Goal: Transaction & Acquisition: Purchase product/service

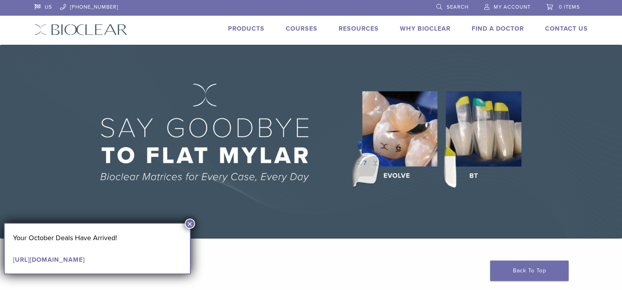
click at [298, 31] on link "Courses" at bounding box center [302, 29] width 32 height 8
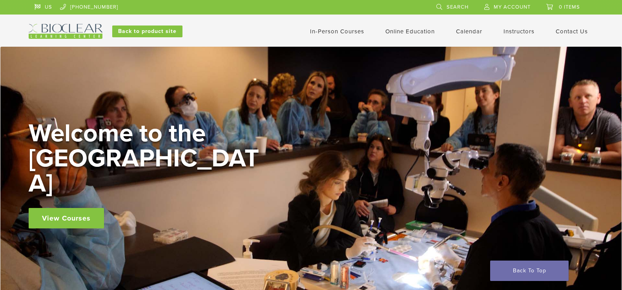
drag, startPoint x: 77, startPoint y: 190, endPoint x: 75, endPoint y: 199, distance: 9.0
click at [75, 197] on div "Welcome to the Learning Center View Courses" at bounding box center [147, 175] width 236 height 108
click at [74, 208] on link "View Courses" at bounding box center [66, 218] width 75 height 20
click at [95, 208] on link "View Courses" at bounding box center [66, 218] width 75 height 20
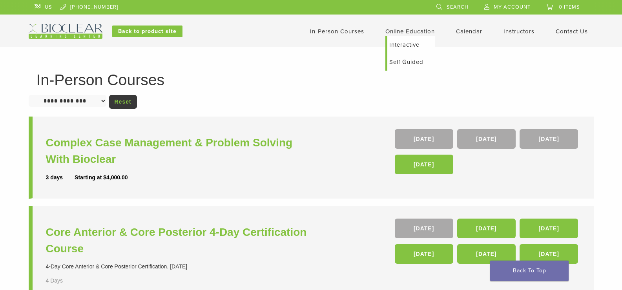
click at [407, 28] on link "Online Education" at bounding box center [410, 31] width 49 height 7
click at [401, 46] on link "Interactive" at bounding box center [412, 44] width 48 height 17
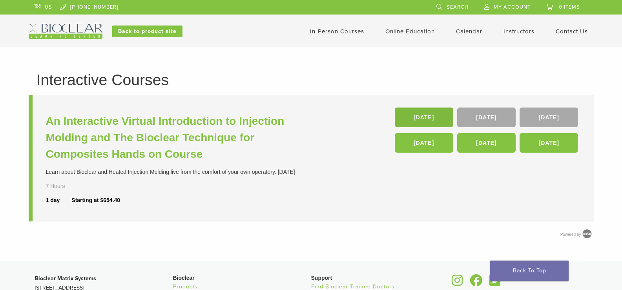
click at [427, 120] on link "[DATE]" at bounding box center [424, 118] width 58 height 20
click at [159, 37] on link "Back to product site" at bounding box center [147, 32] width 70 height 12
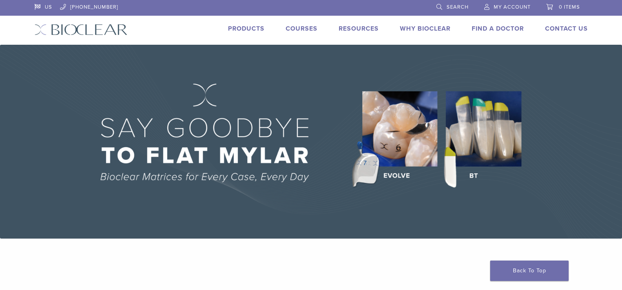
click at [252, 27] on link "Products" at bounding box center [246, 29] width 37 height 8
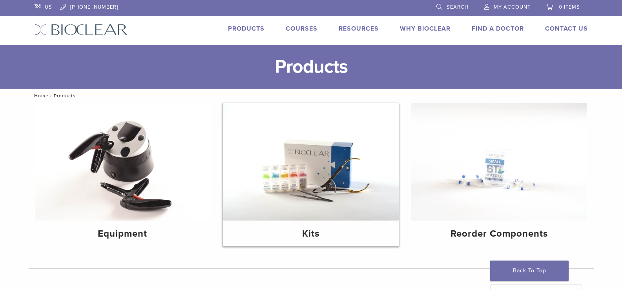
click at [330, 176] on img at bounding box center [311, 161] width 176 height 117
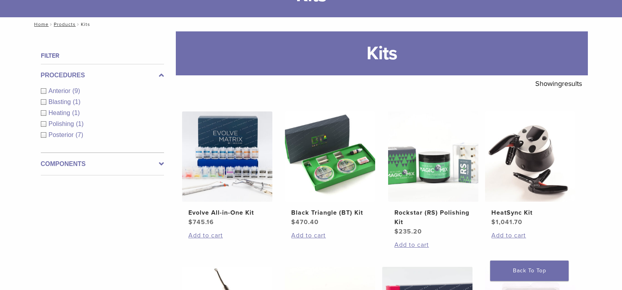
scroll to position [74, 0]
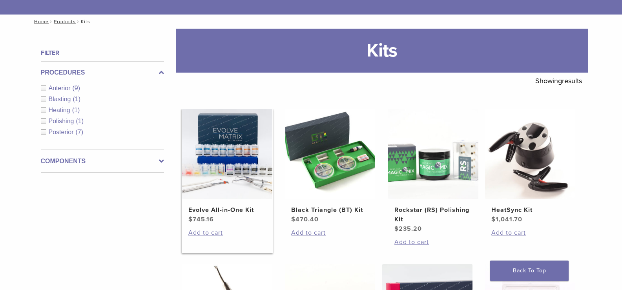
click at [229, 164] on img at bounding box center [227, 154] width 90 height 90
